Goal: Task Accomplishment & Management: Use online tool/utility

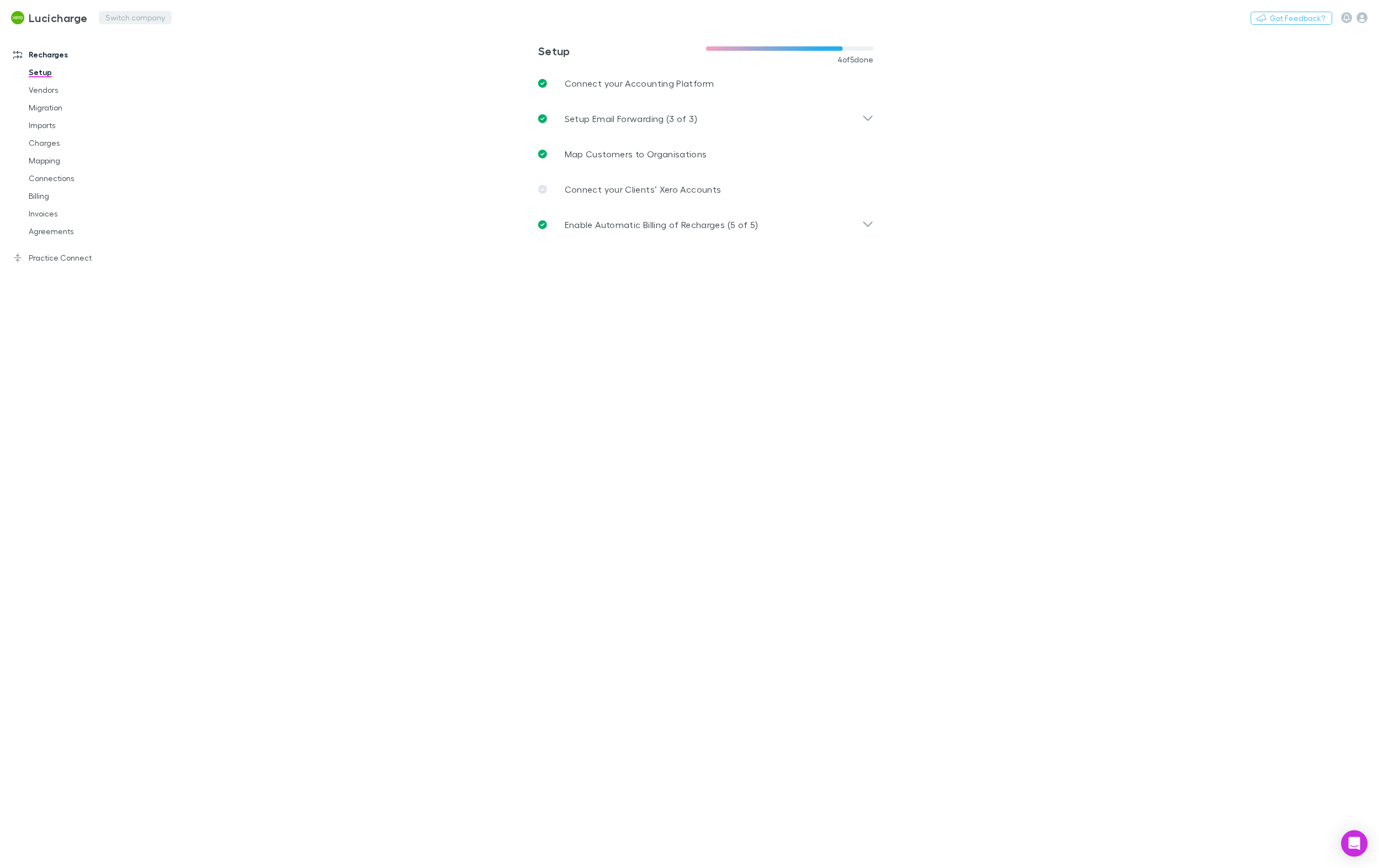
click at [179, 24] on div "Lucicharge Switch company Nothing Got Feedback?" at bounding box center [689, 18] width 1379 height 35
click at [153, 22] on button "Switch company" at bounding box center [135, 18] width 73 height 13
type input "***"
click at [207, 69] on li "542 Partners" at bounding box center [196, 66] width 192 height 18
click at [43, 202] on link "Billing" at bounding box center [82, 196] width 128 height 18
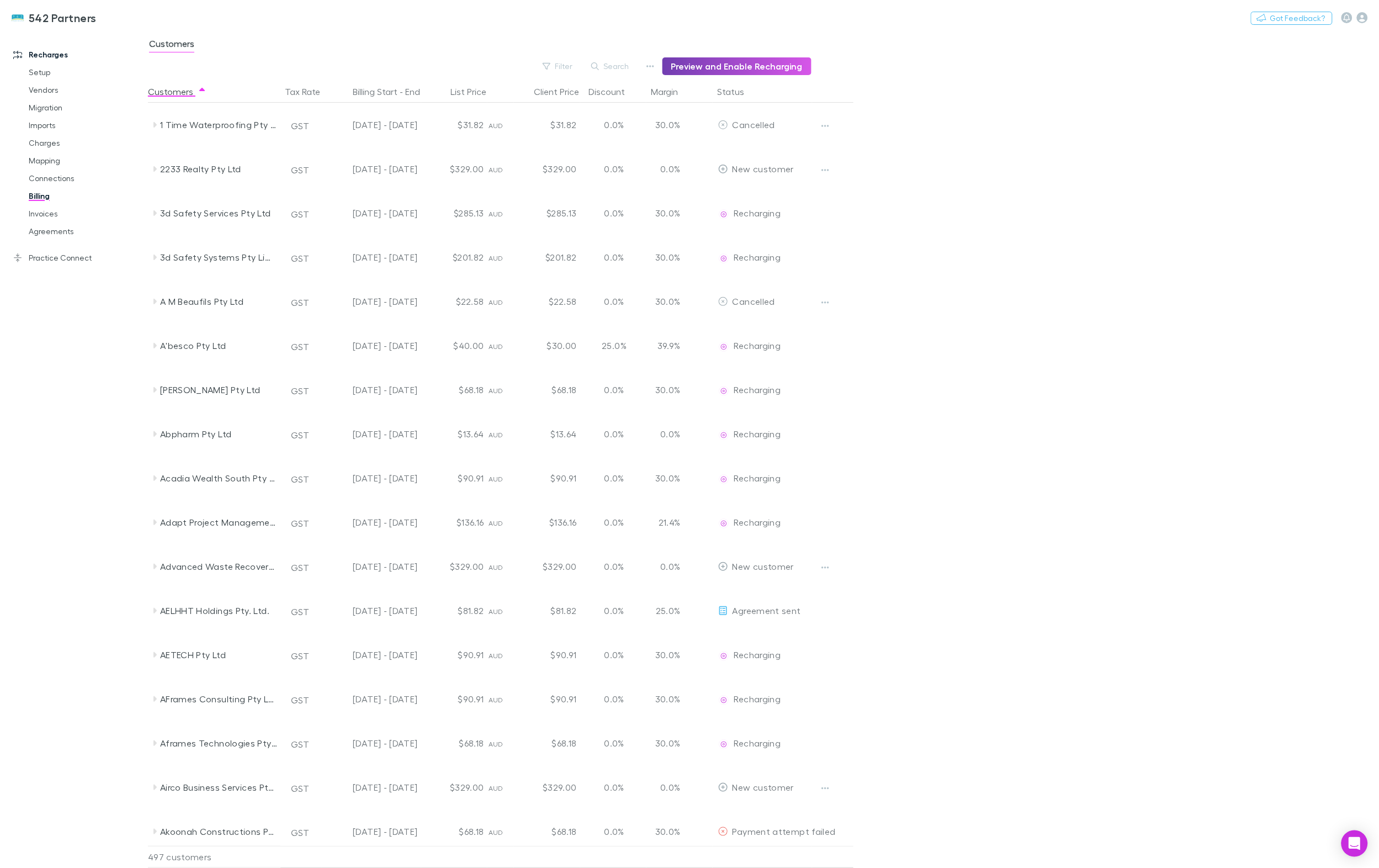
click at [704, 63] on button "Preview and Enable Recharging" at bounding box center [737, 66] width 149 height 18
